Goal: Communication & Community: Answer question/provide support

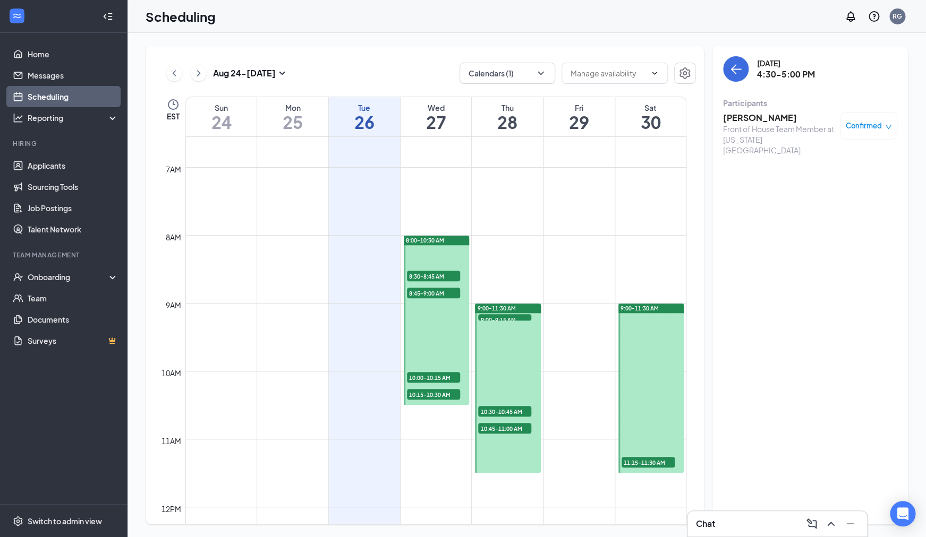
scroll to position [447, 0]
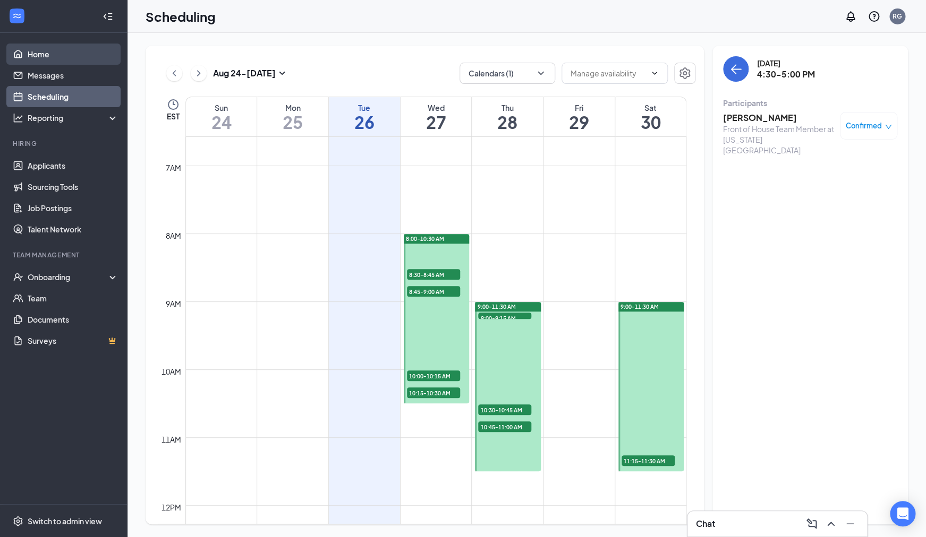
click at [58, 58] on link "Home" at bounding box center [73, 54] width 91 height 21
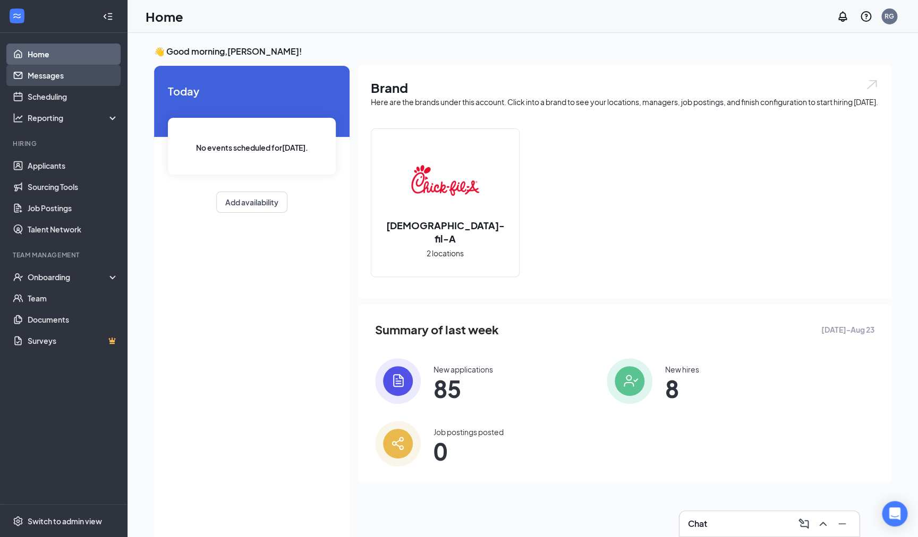
click at [58, 73] on link "Messages" at bounding box center [73, 75] width 91 height 21
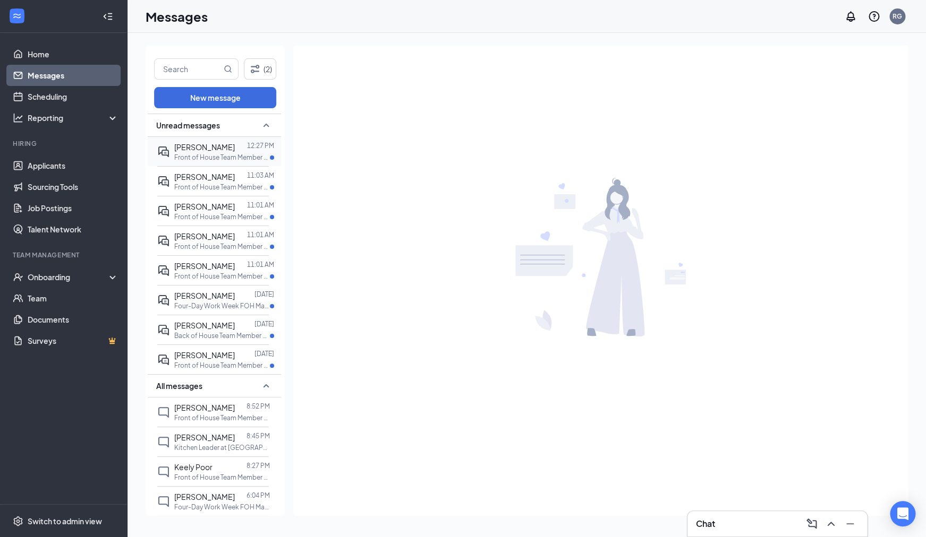
click at [221, 154] on p "Front of House Team Member at [US_STATE][GEOGRAPHIC_DATA]" at bounding box center [222, 157] width 96 height 9
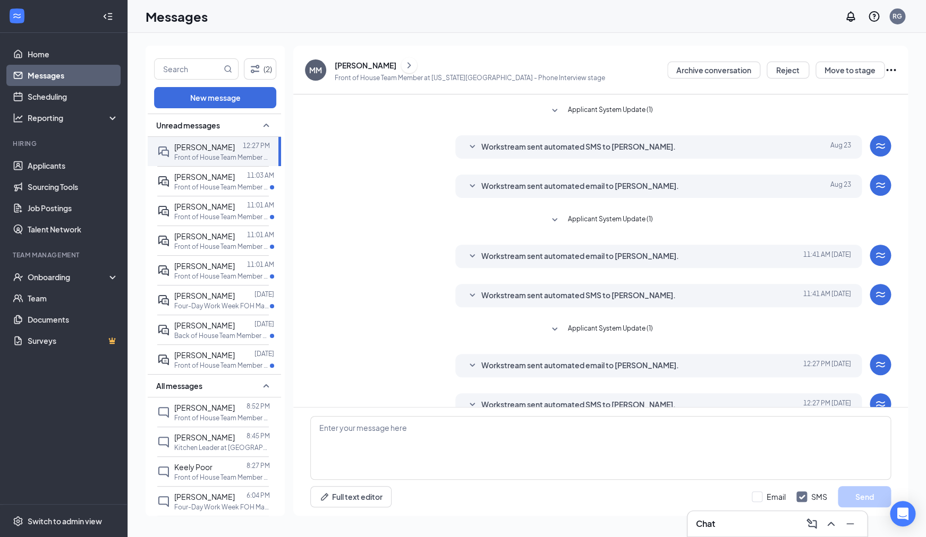
scroll to position [107, 0]
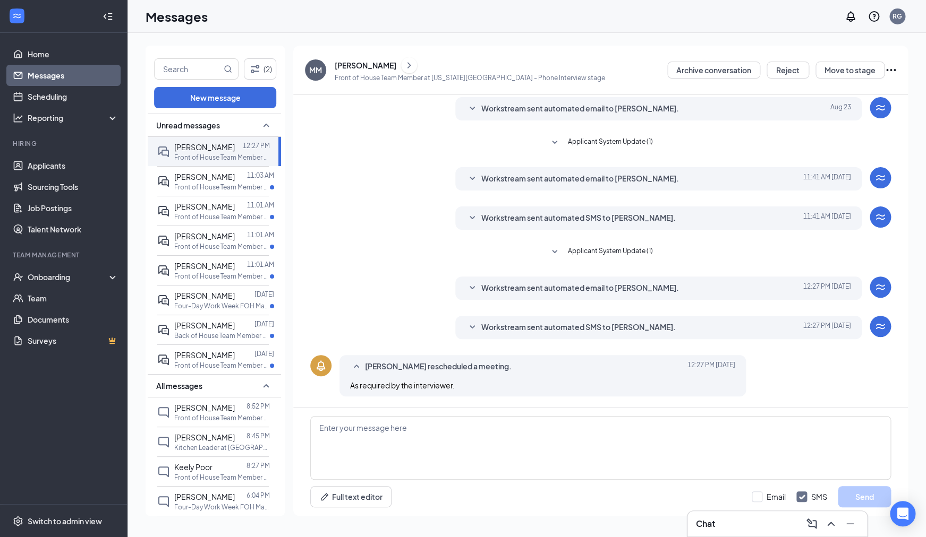
click at [748, 519] on div "Chat" at bounding box center [777, 524] width 162 height 17
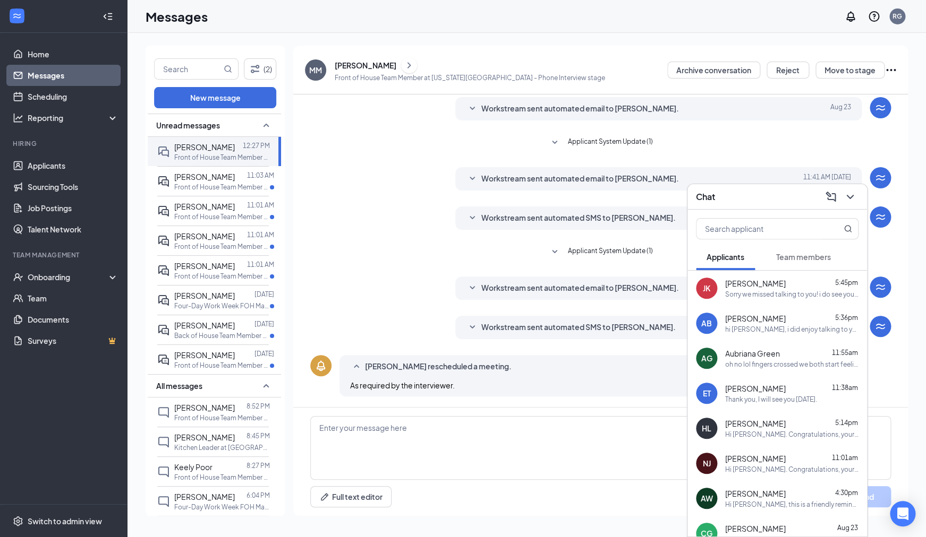
click at [812, 262] on span "Team members" at bounding box center [803, 257] width 55 height 10
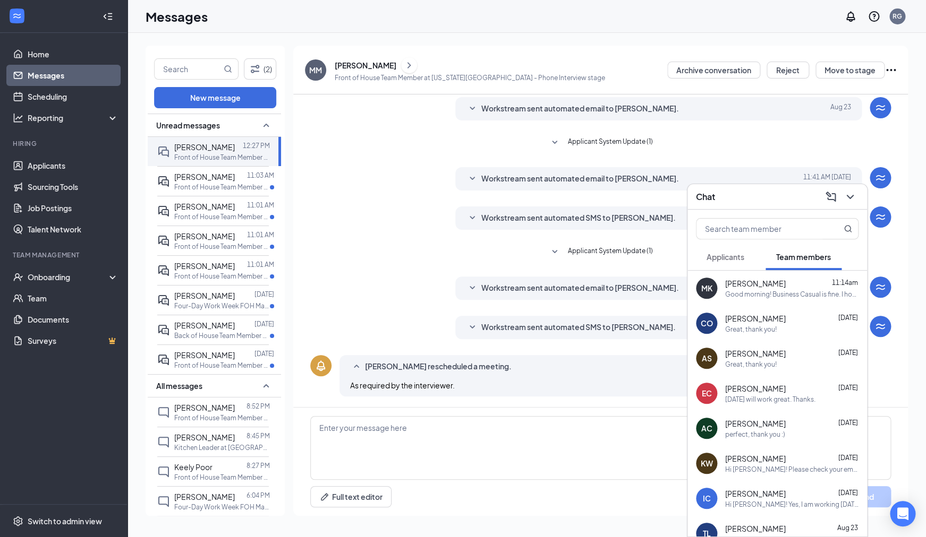
click at [749, 262] on button "Applicants" at bounding box center [725, 257] width 59 height 27
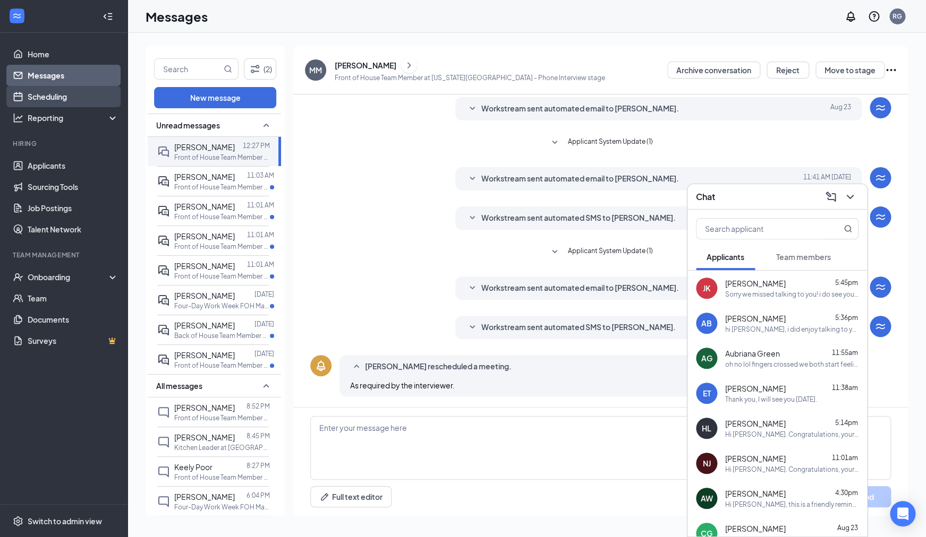
click at [46, 96] on link "Scheduling" at bounding box center [73, 96] width 91 height 21
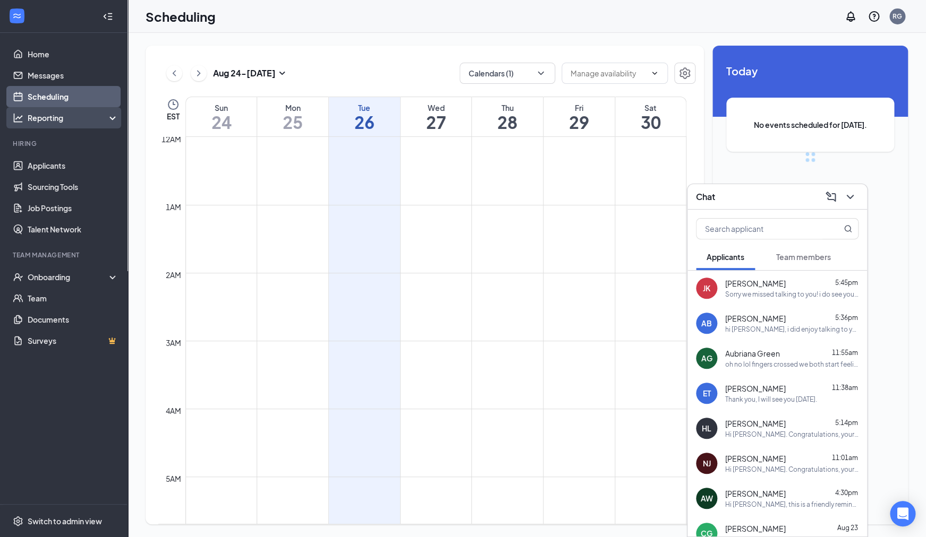
scroll to position [522, 0]
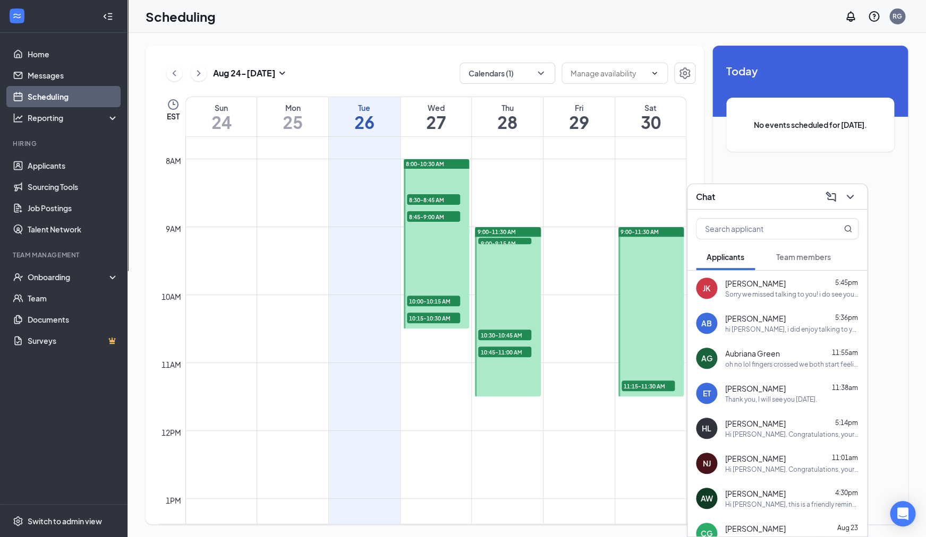
click at [800, 322] on div "[PERSON_NAME] 5:36pm" at bounding box center [791, 318] width 133 height 11
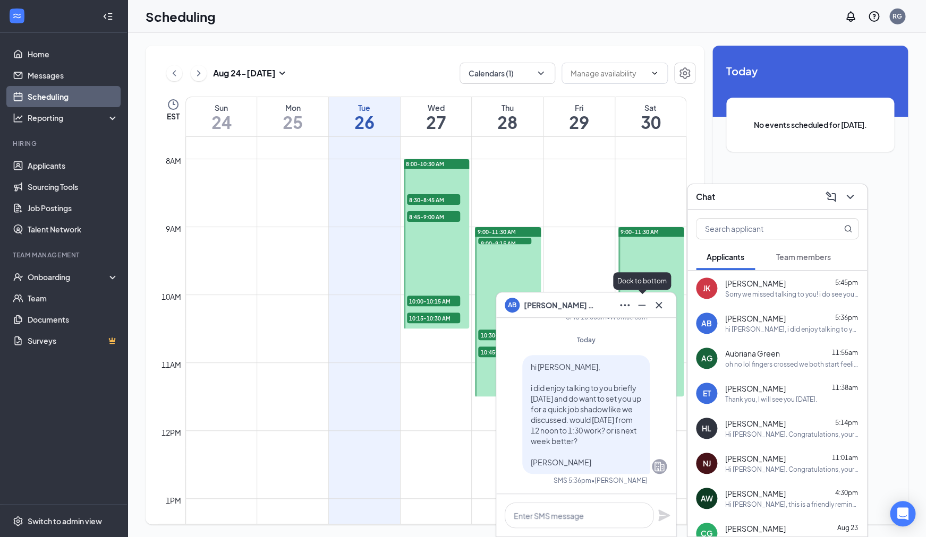
click at [637, 306] on icon "Minimize" at bounding box center [641, 305] width 13 height 13
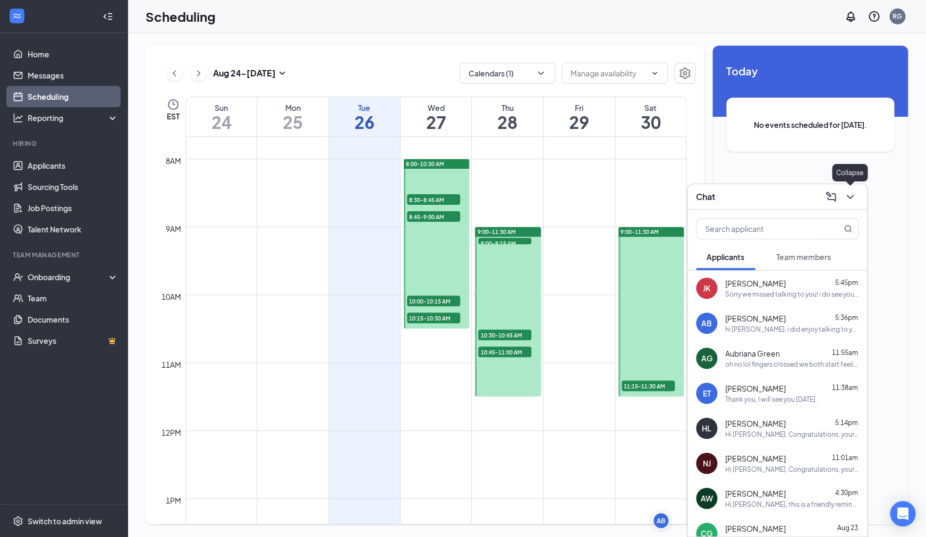
click at [852, 195] on icon "ChevronDown" at bounding box center [849, 197] width 7 height 4
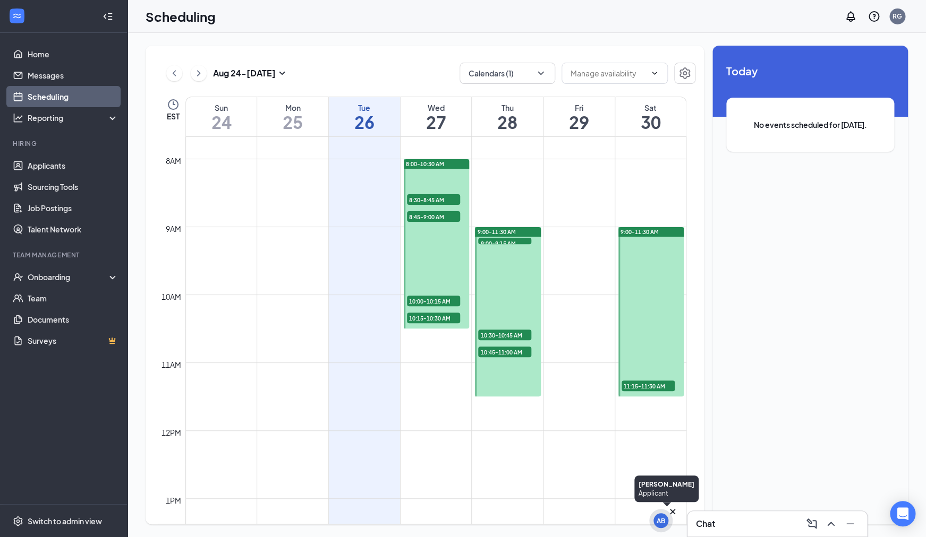
click at [657, 520] on div "AB" at bounding box center [660, 521] width 8 height 9
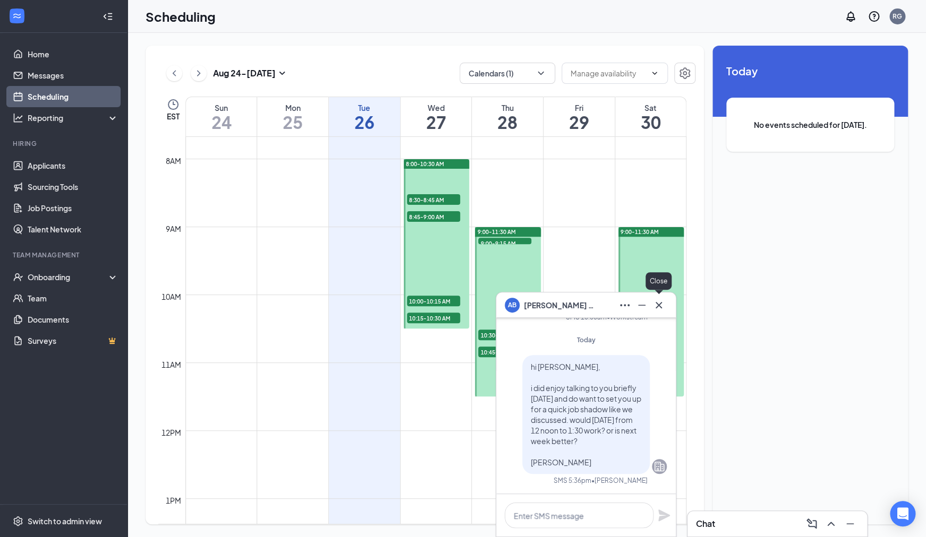
click at [661, 308] on icon "Cross" at bounding box center [658, 305] width 6 height 6
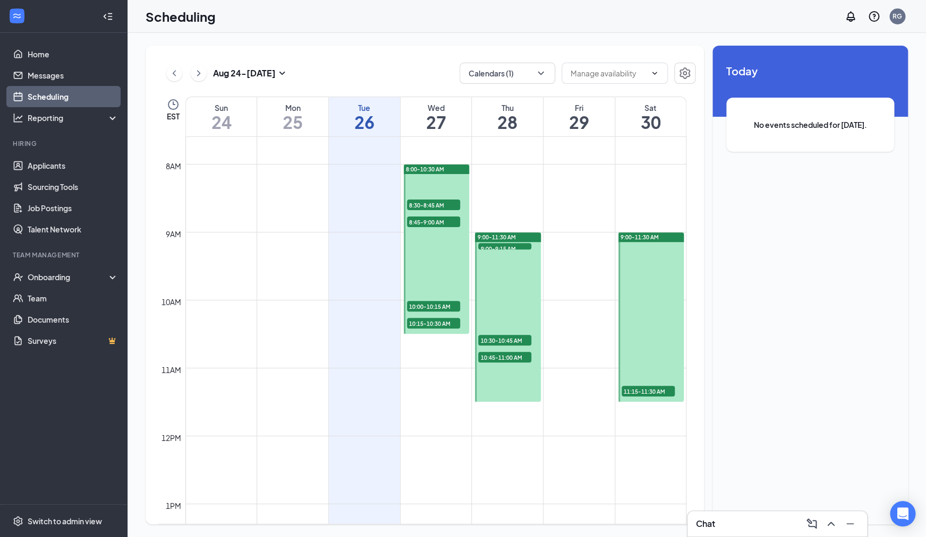
scroll to position [515, 0]
